Goal: Information Seeking & Learning: Learn about a topic

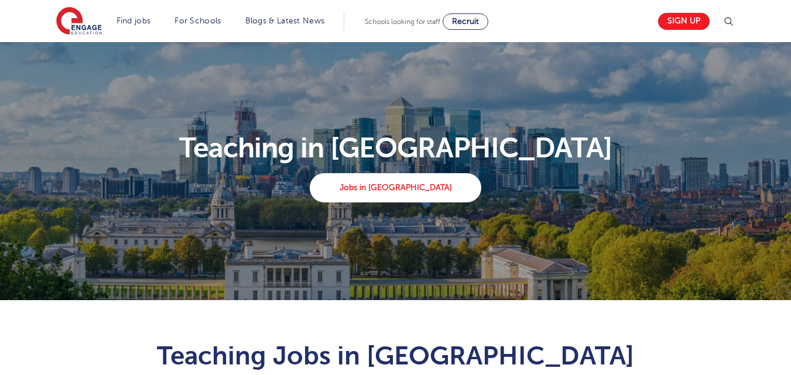
scroll to position [756, 0]
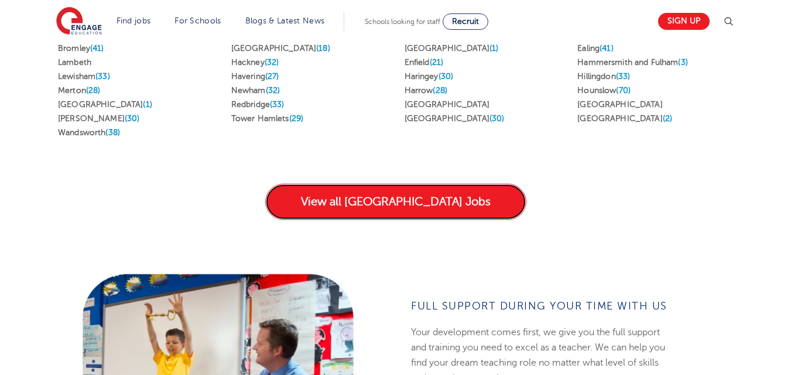
click at [396, 184] on link "View all [GEOGRAPHIC_DATA] Jobs" at bounding box center [395, 202] width 261 height 36
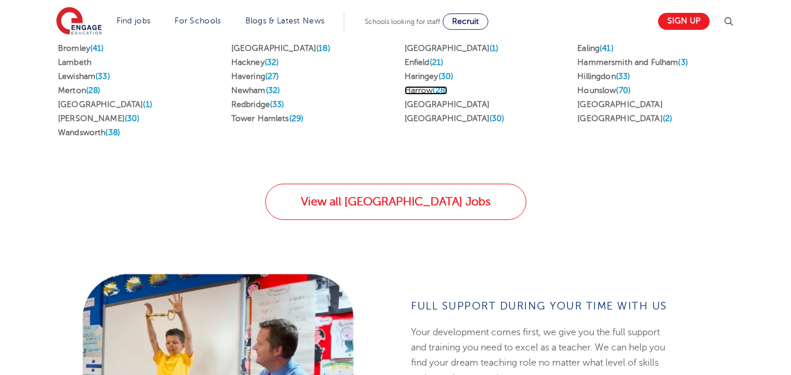
click at [421, 86] on link "Harrow (28)" at bounding box center [426, 90] width 43 height 9
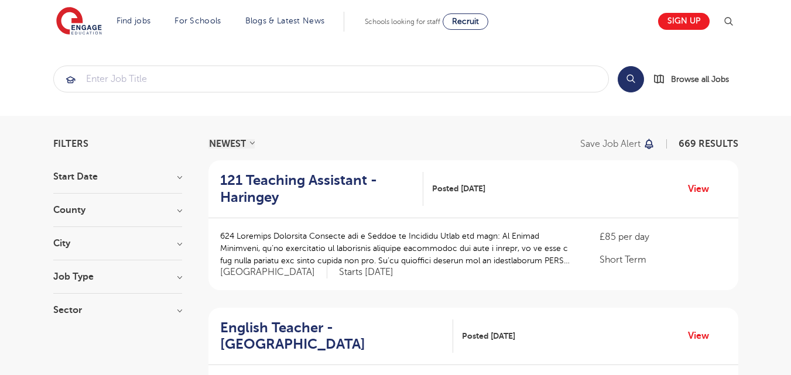
click at [181, 309] on h3 "Sector" at bounding box center [117, 310] width 129 height 9
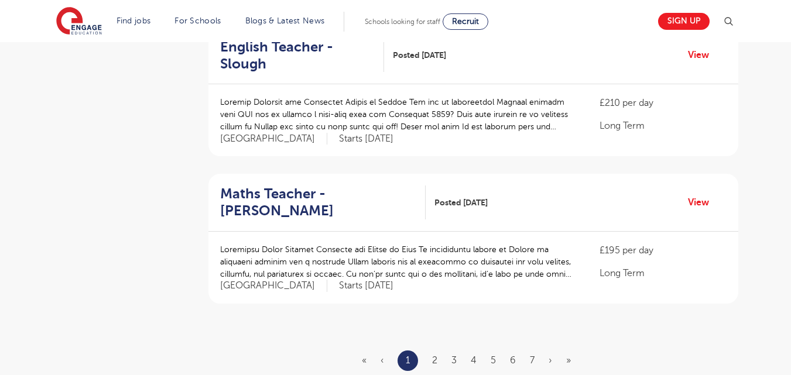
scroll to position [1362, 0]
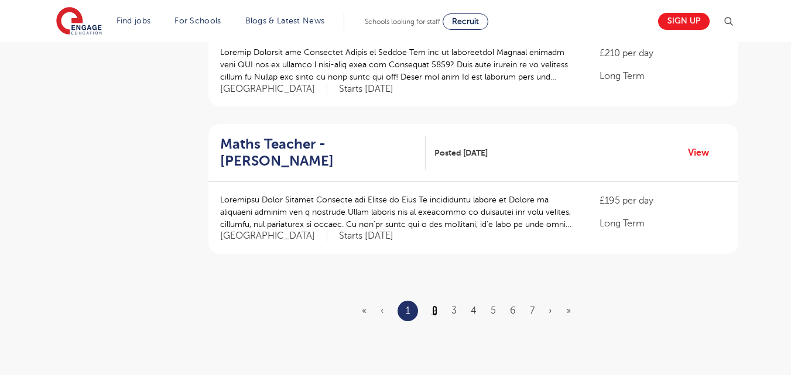
click at [433, 306] on link "2" at bounding box center [434, 311] width 5 height 11
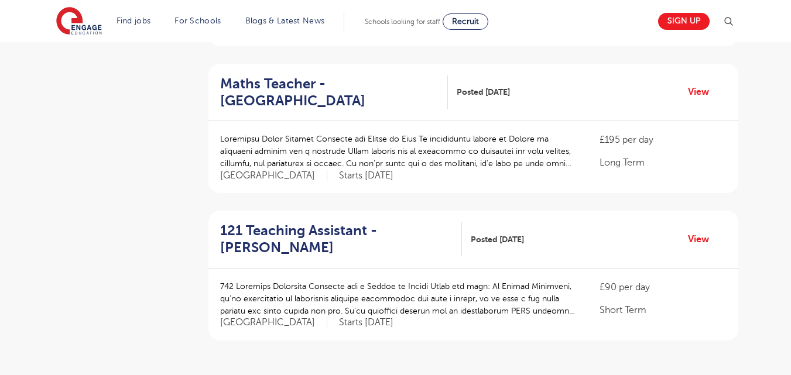
scroll to position [1302, 0]
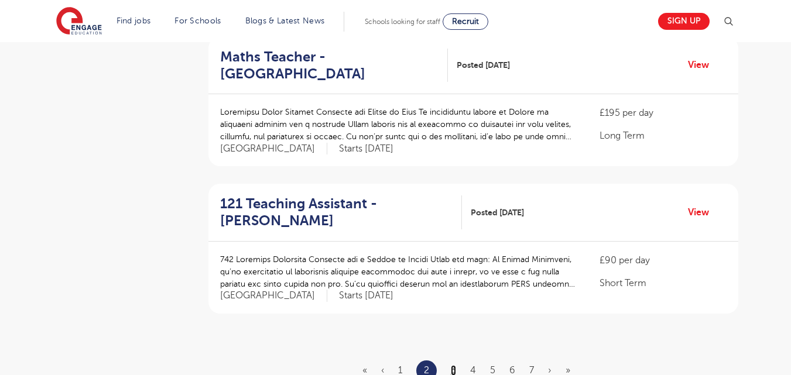
click at [454, 365] on link "3" at bounding box center [453, 370] width 5 height 11
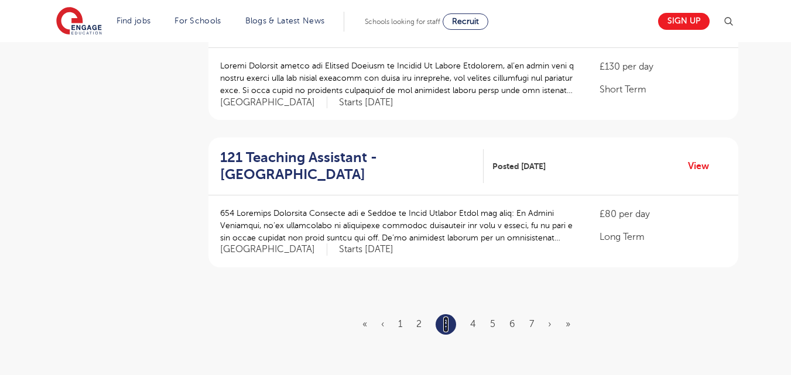
scroll to position [1355, 0]
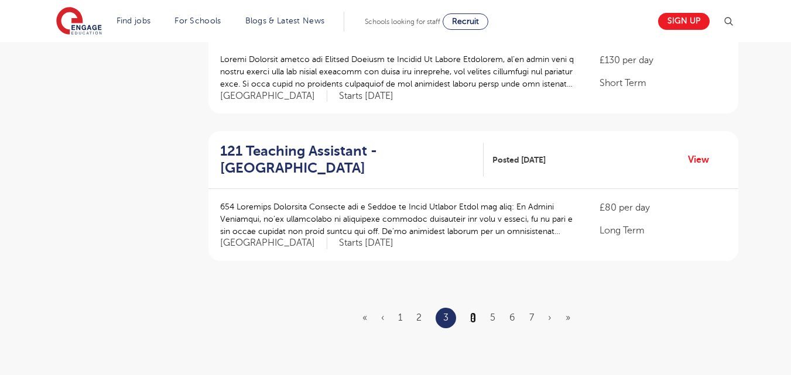
click at [474, 313] on link "4" at bounding box center [473, 318] width 6 height 11
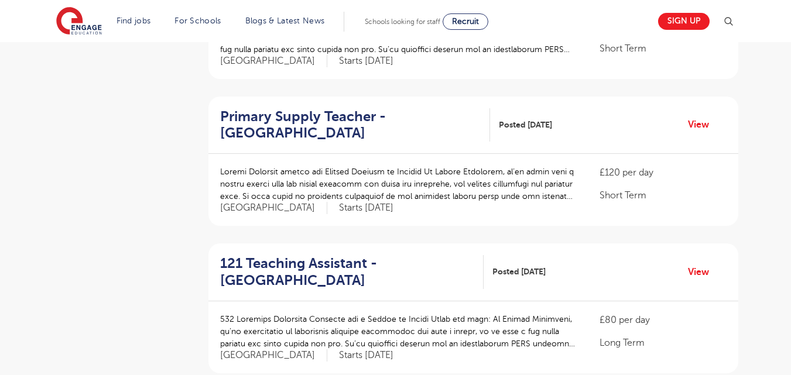
scroll to position [981, 0]
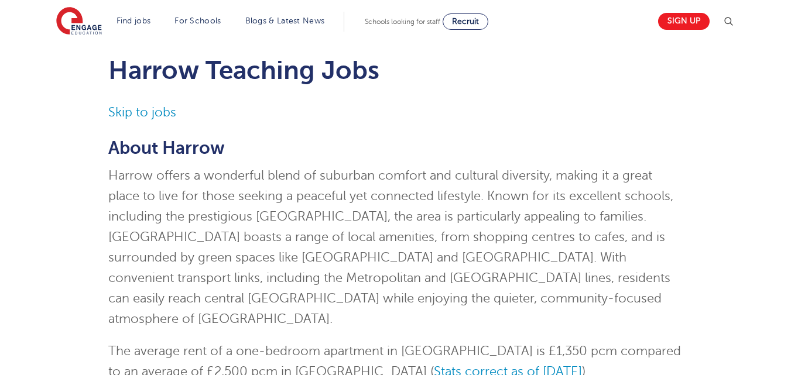
scroll to position [43, 0]
